Goal: Task Accomplishment & Management: Manage account settings

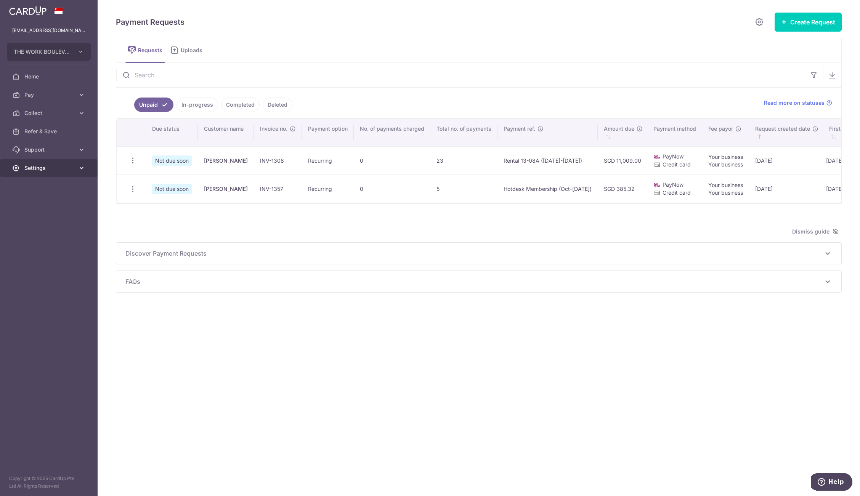
click at [58, 166] on span "Settings" at bounding box center [49, 168] width 50 height 8
click at [40, 186] on span "Account" at bounding box center [49, 187] width 50 height 8
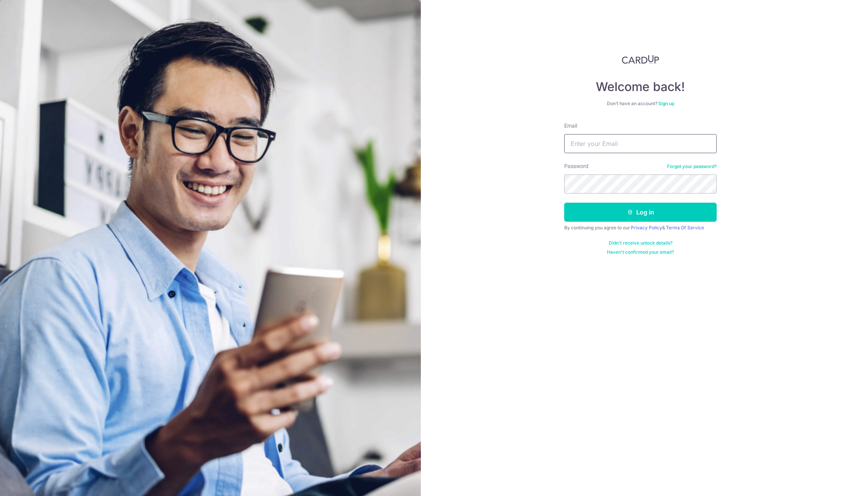
type input "[EMAIL_ADDRESS][DOMAIN_NAME]"
click at [643, 137] on input "[EMAIL_ADDRESS][DOMAIN_NAME]" at bounding box center [640, 143] width 152 height 19
